Goal: Find specific page/section: Find specific page/section

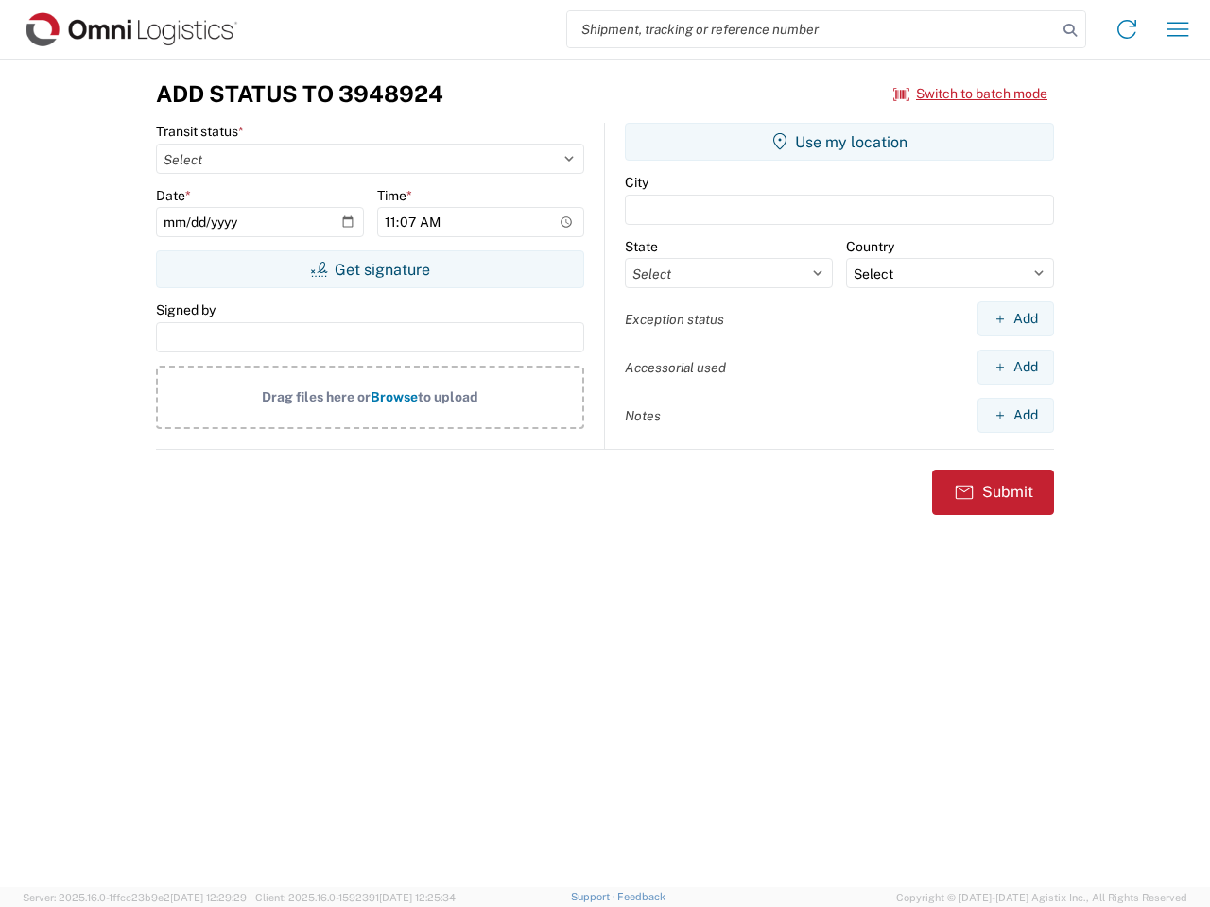
click at [812, 29] on input "search" at bounding box center [812, 29] width 490 height 36
click at [1070, 30] on icon at bounding box center [1070, 30] width 26 height 26
click at [1127, 29] on icon at bounding box center [1126, 29] width 30 height 30
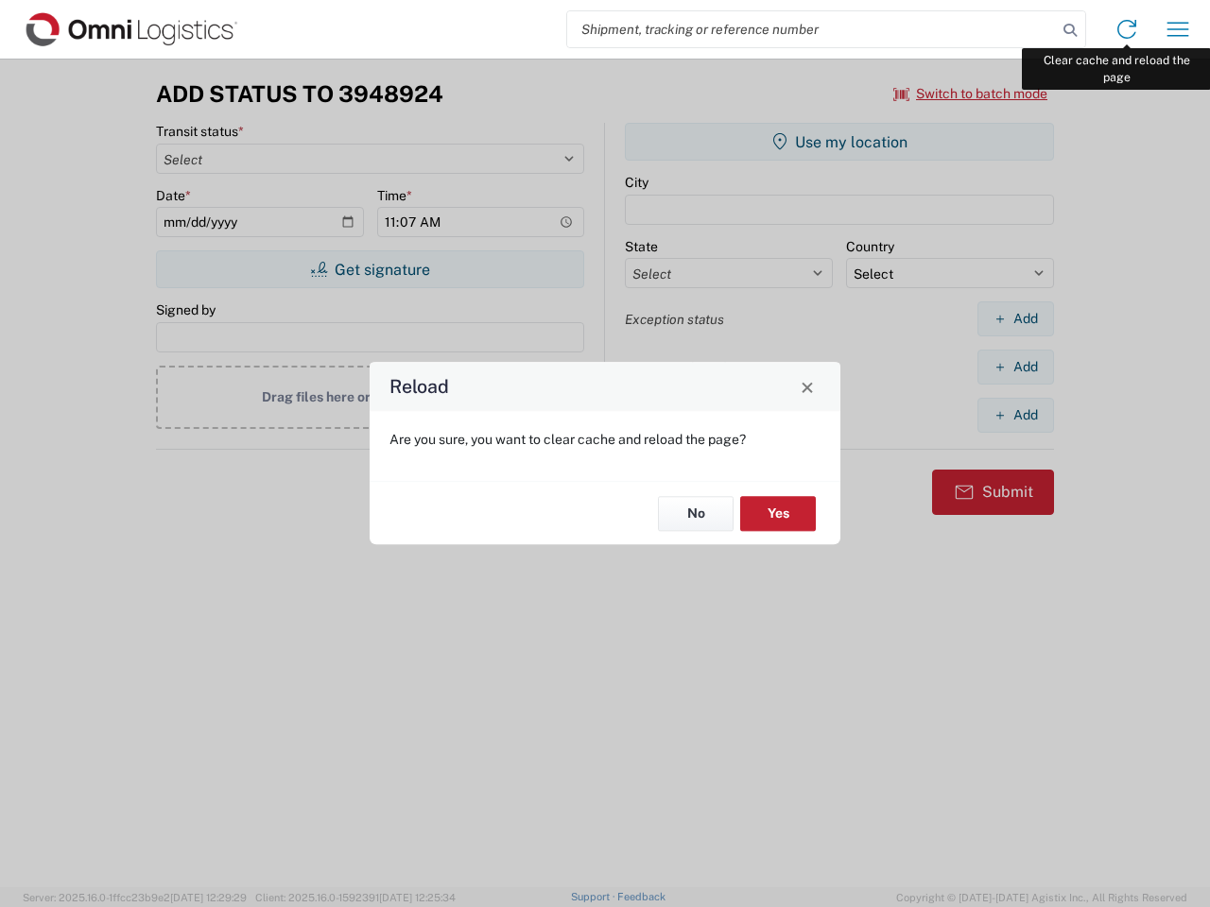
click at [1178, 29] on div "Reload Are you sure, you want to clear cache and reload the page? No Yes" at bounding box center [605, 453] width 1210 height 907
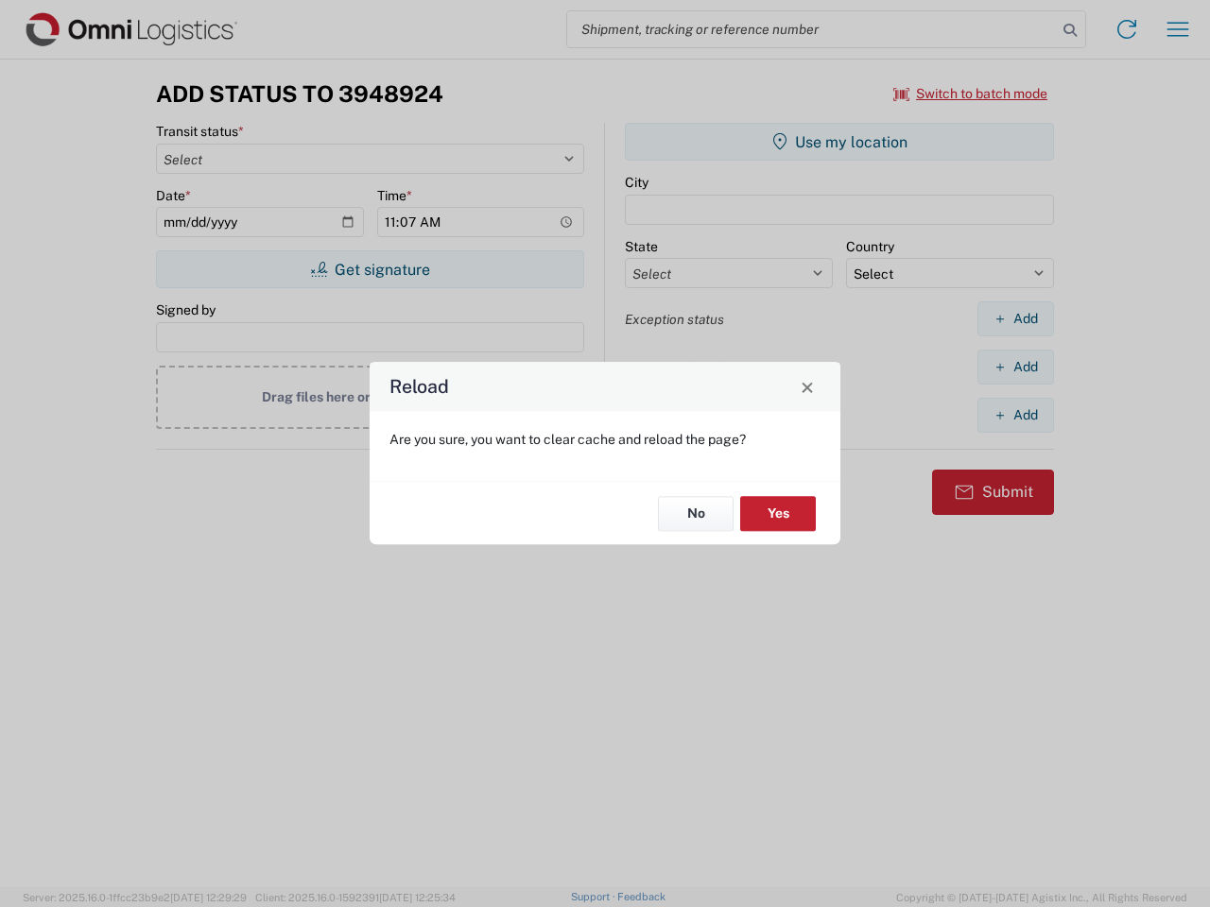
click at [971, 94] on div "Reload Are you sure, you want to clear cache and reload the page? No Yes" at bounding box center [605, 453] width 1210 height 907
click at [370, 269] on div "Reload Are you sure, you want to clear cache and reload the page? No Yes" at bounding box center [605, 453] width 1210 height 907
click at [839, 142] on div "Reload Are you sure, you want to clear cache and reload the page? No Yes" at bounding box center [605, 453] width 1210 height 907
click at [1015, 319] on div "Reload Are you sure, you want to clear cache and reload the page? No Yes" at bounding box center [605, 453] width 1210 height 907
click at [1015, 367] on div "Reload Are you sure, you want to clear cache and reload the page? No Yes" at bounding box center [605, 453] width 1210 height 907
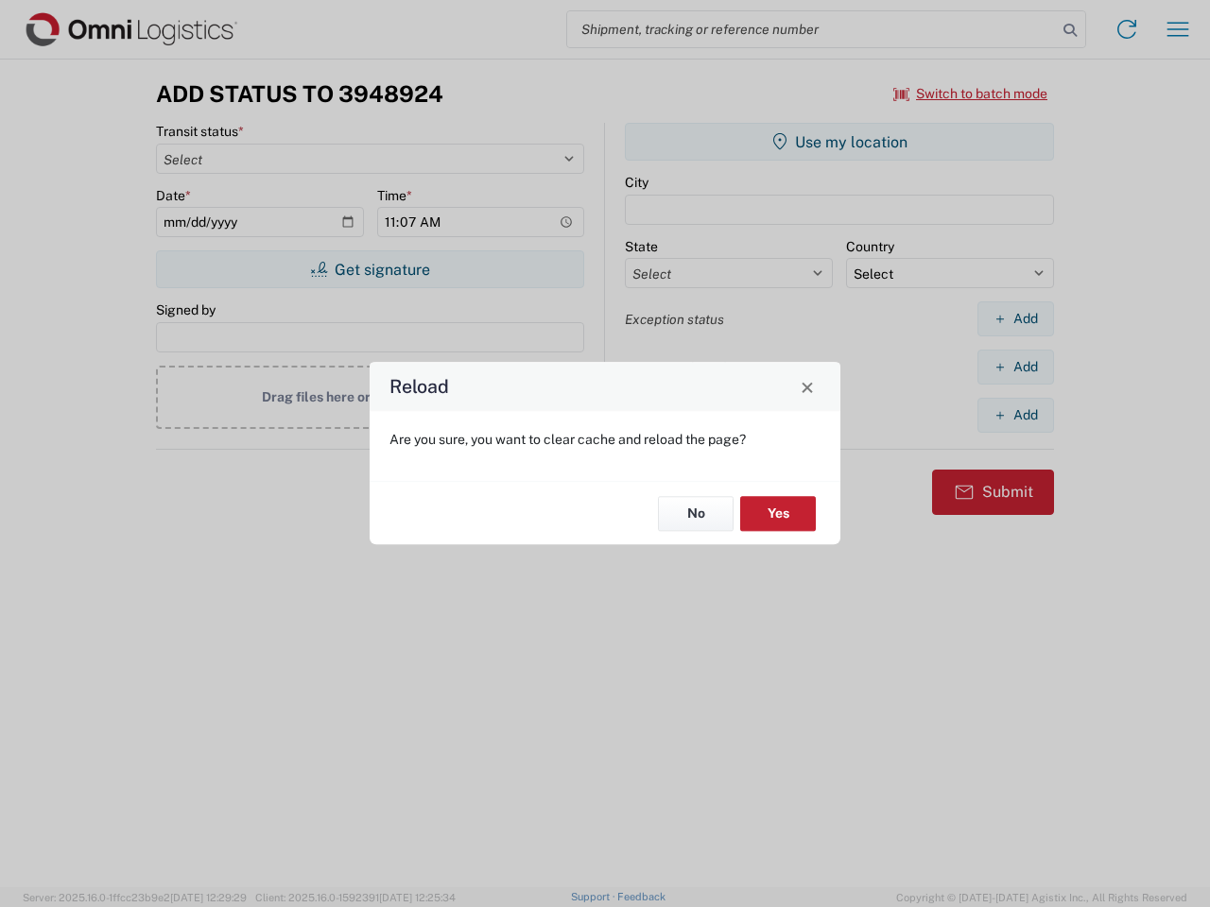
click at [1015, 415] on div "Reload Are you sure, you want to clear cache and reload the page? No Yes" at bounding box center [605, 453] width 1210 height 907
